Goal: Information Seeking & Learning: Check status

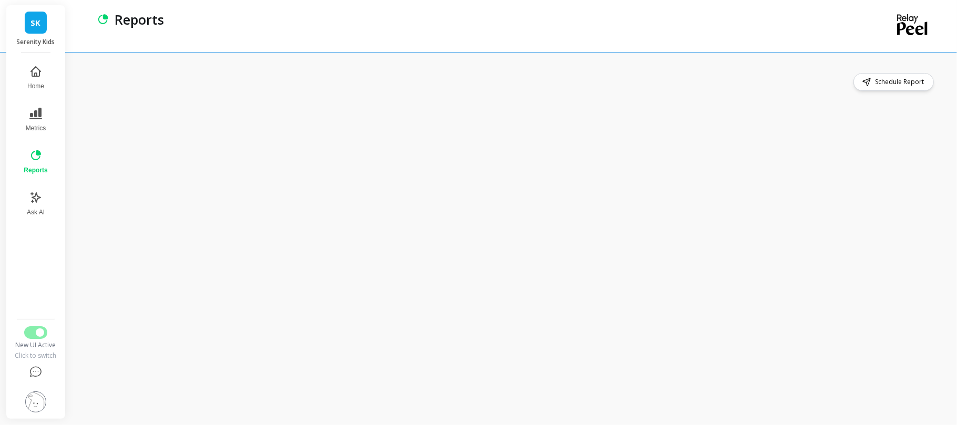
click at [69, 255] on div "SK Serenity Kids Home Metrics Reports Ask AI New UI Active Click to switch Repo…" at bounding box center [478, 212] width 957 height 425
click at [438, 80] on div "Schedule Report" at bounding box center [512, 82] width 848 height 18
click at [35, 335] on button "Switch to Legacy UI" at bounding box center [35, 332] width 23 height 13
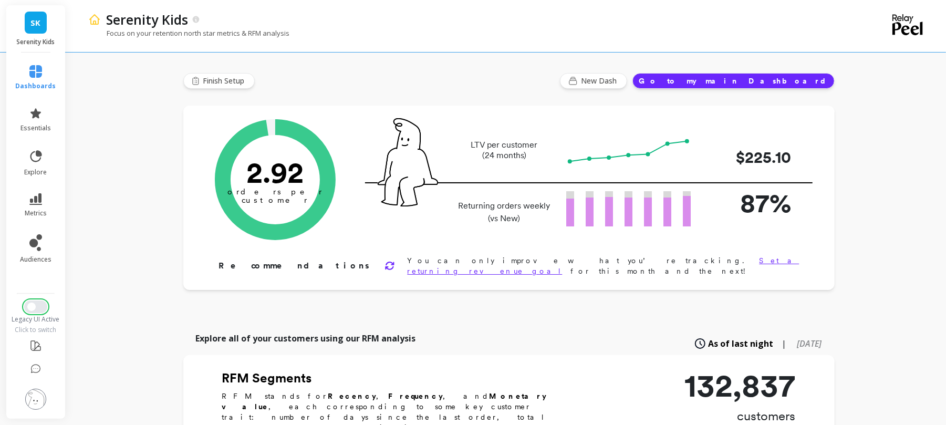
click at [39, 307] on button "Switch to New UI" at bounding box center [35, 307] width 23 height 13
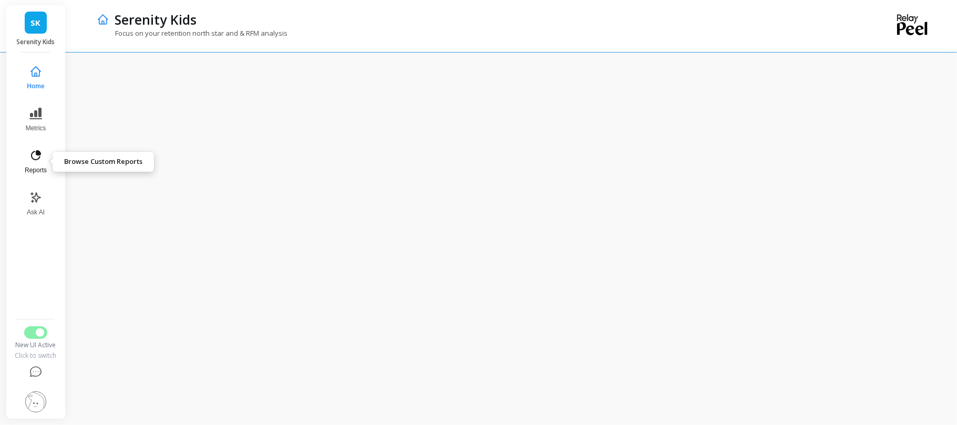
click at [36, 166] on span "Reports" at bounding box center [36, 170] width 22 height 8
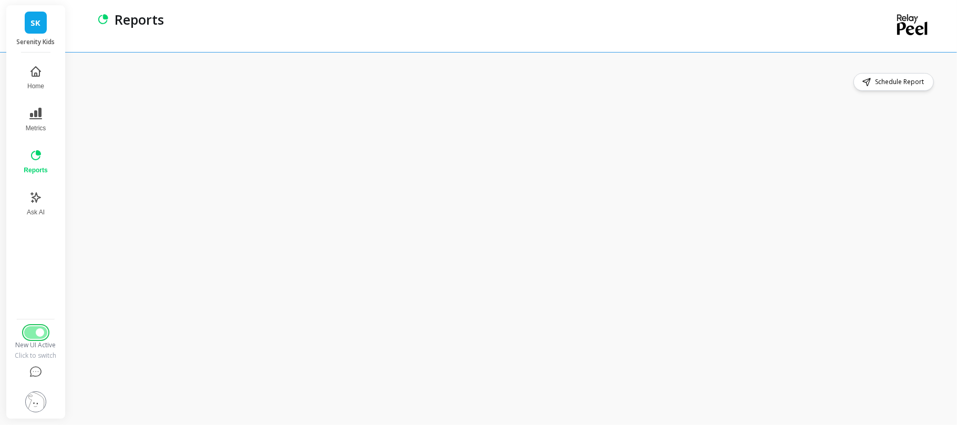
click at [30, 330] on button "Switch to Legacy UI" at bounding box center [35, 332] width 23 height 13
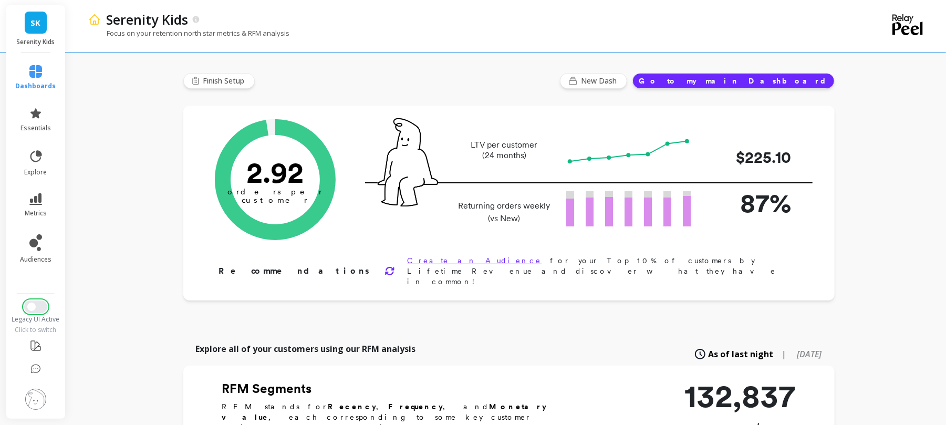
click at [38, 307] on button "Switch to New UI" at bounding box center [35, 307] width 23 height 13
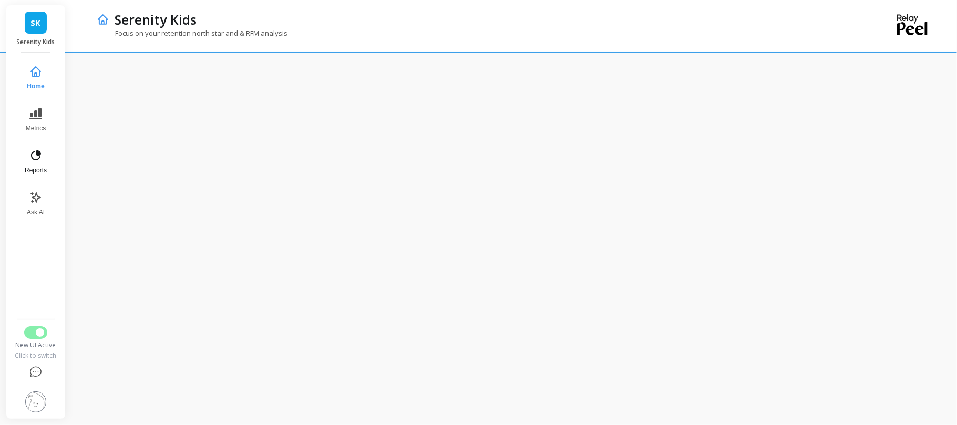
click at [29, 164] on button "Reports" at bounding box center [35, 162] width 35 height 38
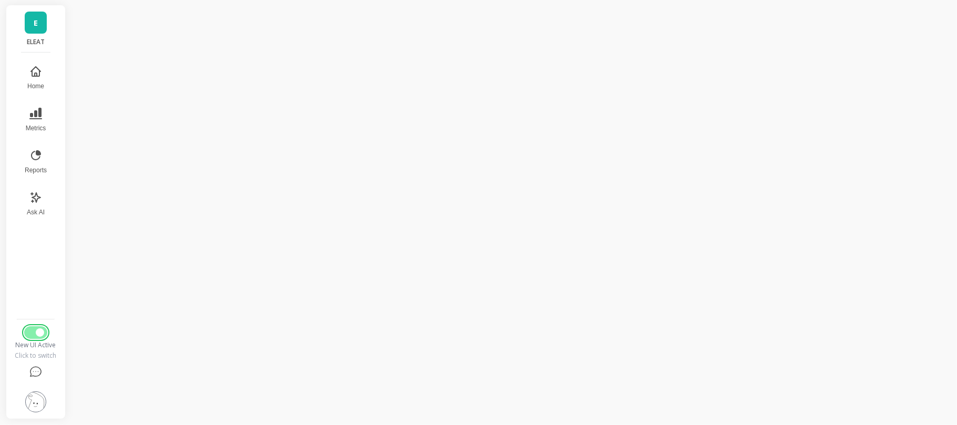
click at [30, 335] on button "Switch to Legacy UI" at bounding box center [35, 332] width 23 height 13
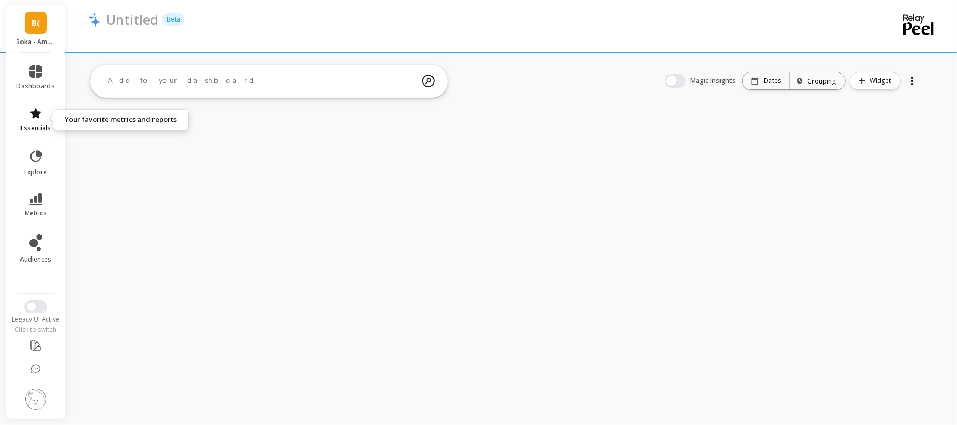
click at [36, 112] on icon at bounding box center [35, 113] width 11 height 10
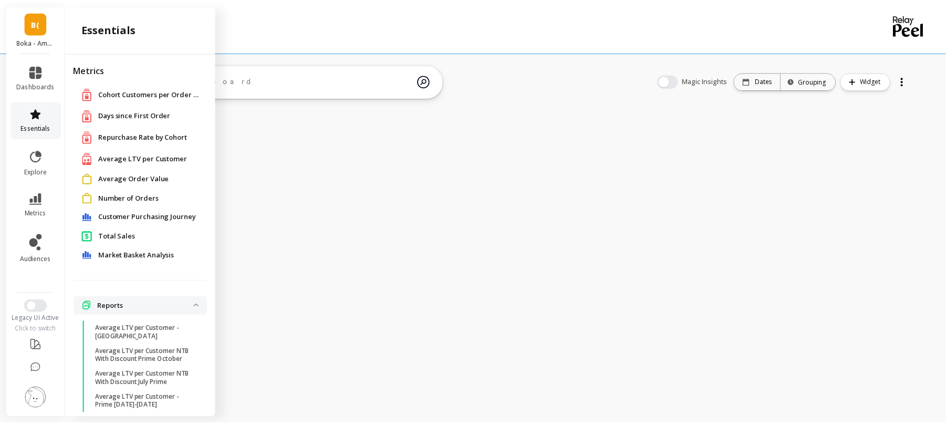
scroll to position [53, 0]
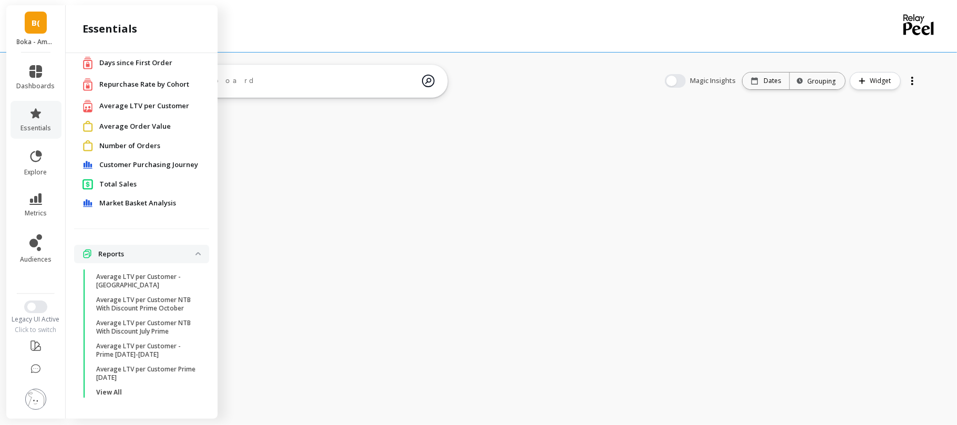
click at [135, 181] on span "Total Sales" at bounding box center [117, 184] width 37 height 11
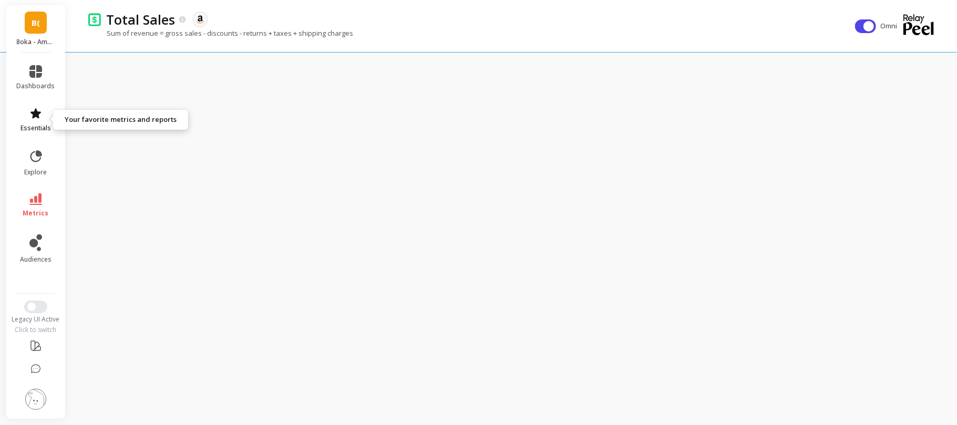
click at [40, 116] on icon at bounding box center [35, 113] width 13 height 13
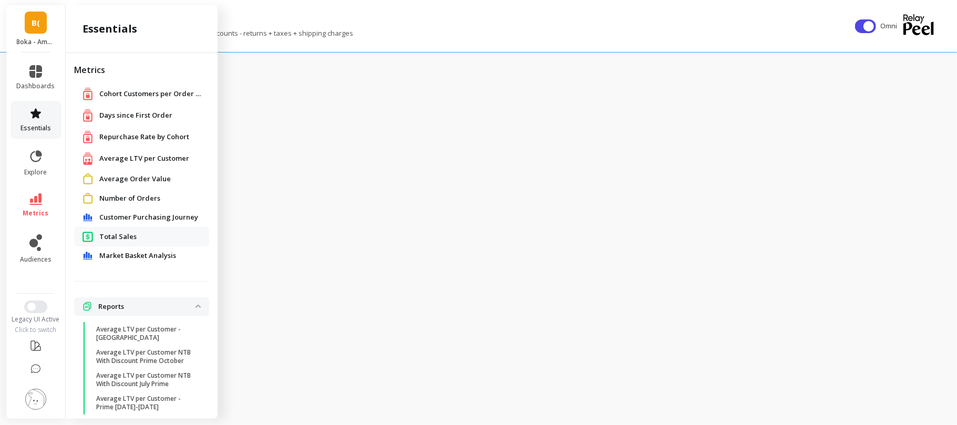
scroll to position [53, 0]
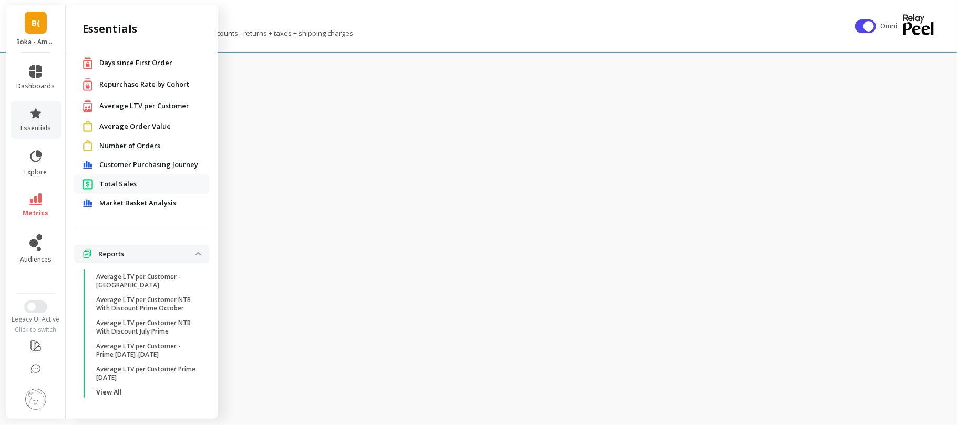
click at [125, 188] on span "Total Sales" at bounding box center [117, 184] width 37 height 11
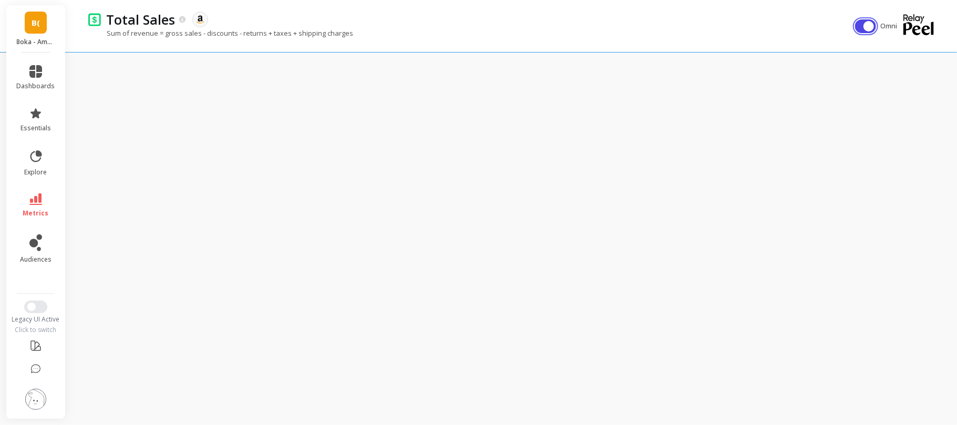
click at [858, 28] on button "button" at bounding box center [865, 26] width 21 height 14
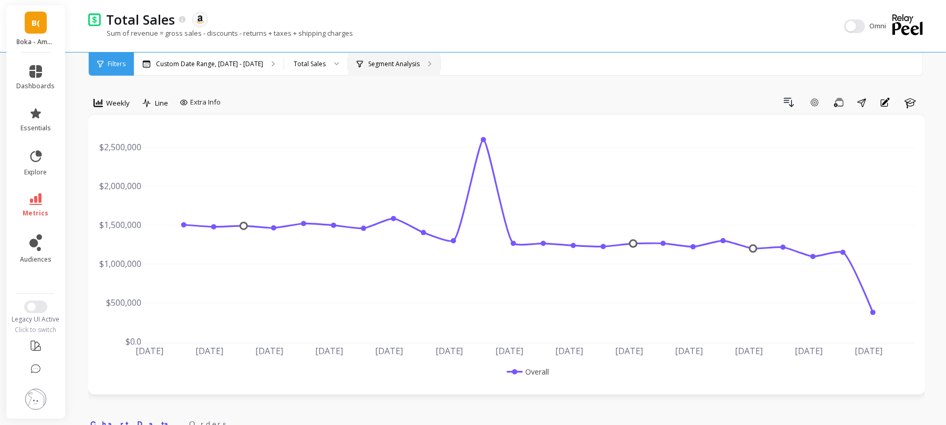
click at [370, 64] on p "Segment Analysis" at bounding box center [393, 64] width 51 height 8
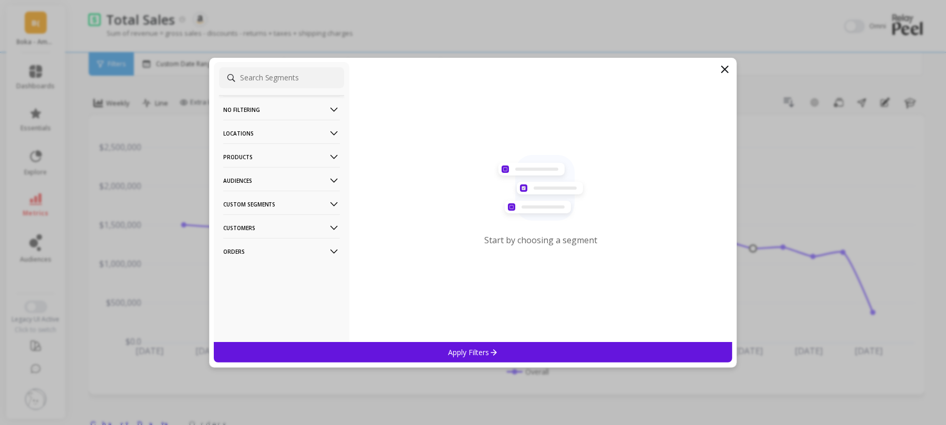
click at [251, 153] on p "Products" at bounding box center [281, 156] width 117 height 27
click at [239, 184] on div "ASIN" at bounding box center [281, 177] width 125 height 17
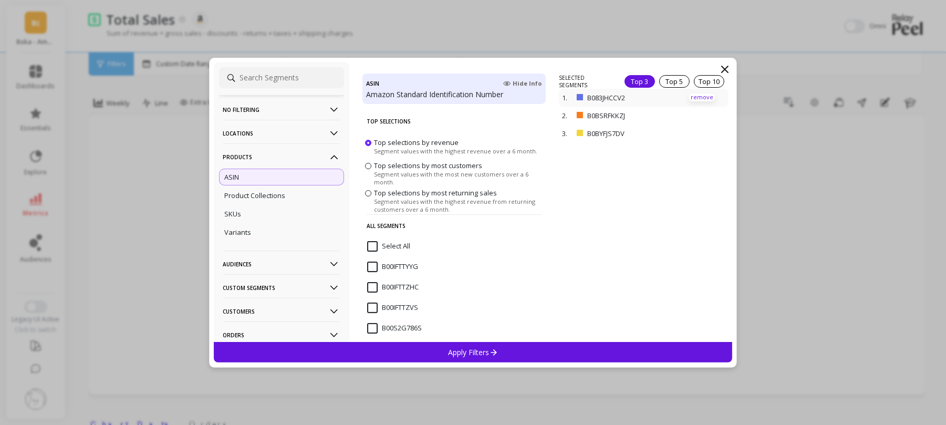
click at [689, 96] on p "remove" at bounding box center [702, 98] width 27 height 8
click at [0, 0] on p "remove" at bounding box center [0, 0] width 0 height 0
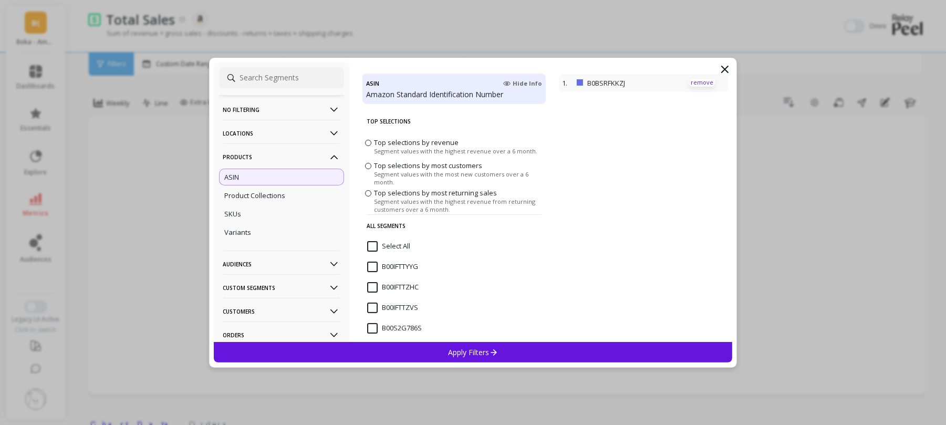
click at [689, 79] on p "remove" at bounding box center [702, 83] width 27 height 8
click at [305, 82] on input at bounding box center [281, 77] width 125 height 21
paste input "B0DJTT6B8P"
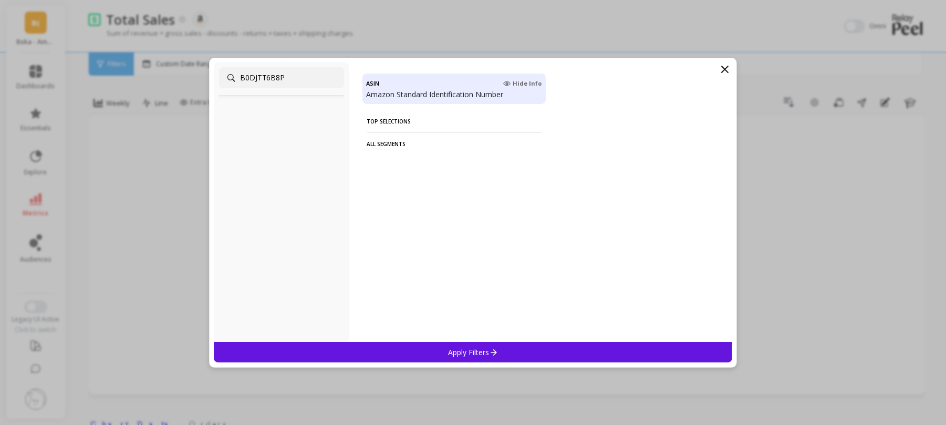
type input "B0DJTT6B8P"
click at [728, 66] on icon at bounding box center [725, 69] width 13 height 13
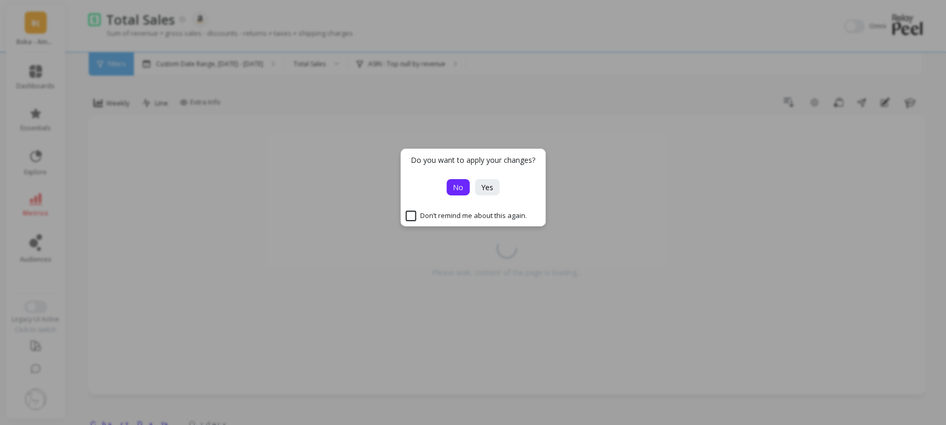
click at [455, 190] on span "No" at bounding box center [458, 187] width 11 height 10
